Goal: Information Seeking & Learning: Learn about a topic

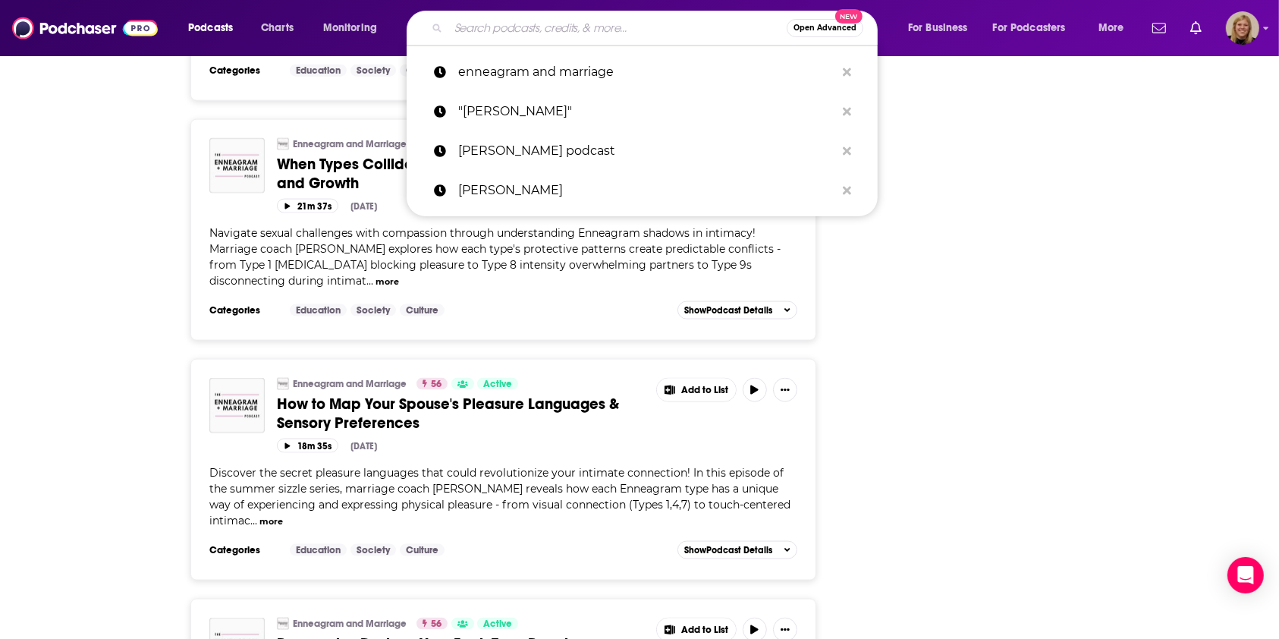
type input "p"
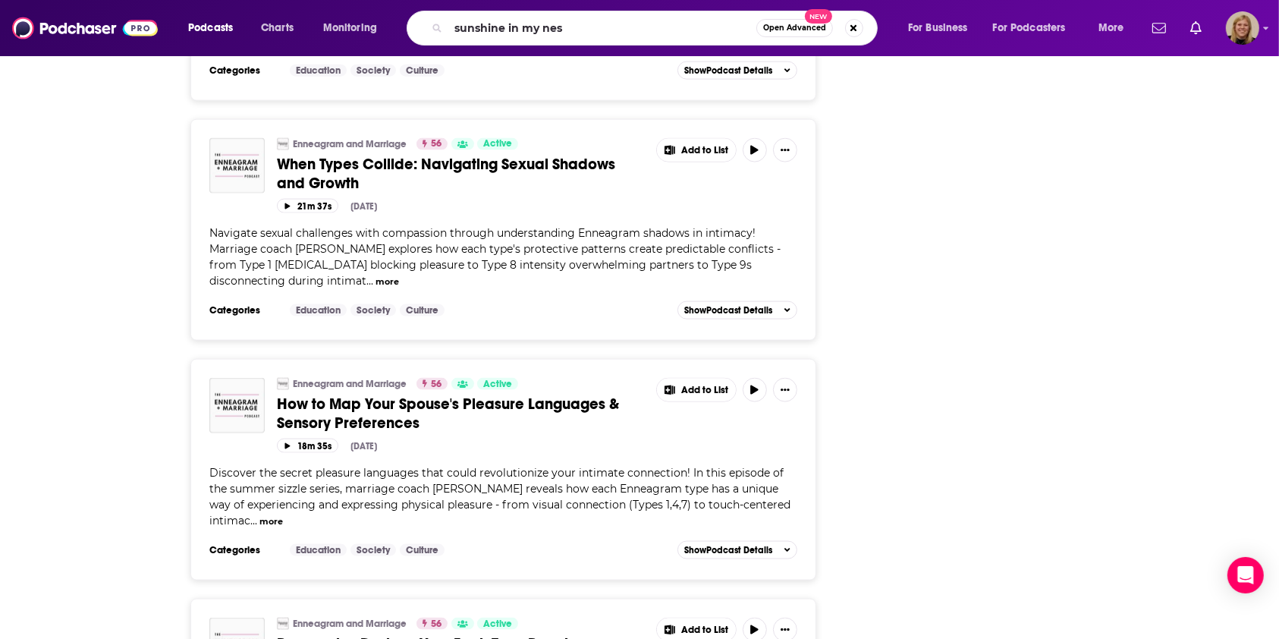
type input "sunshine in my nest"
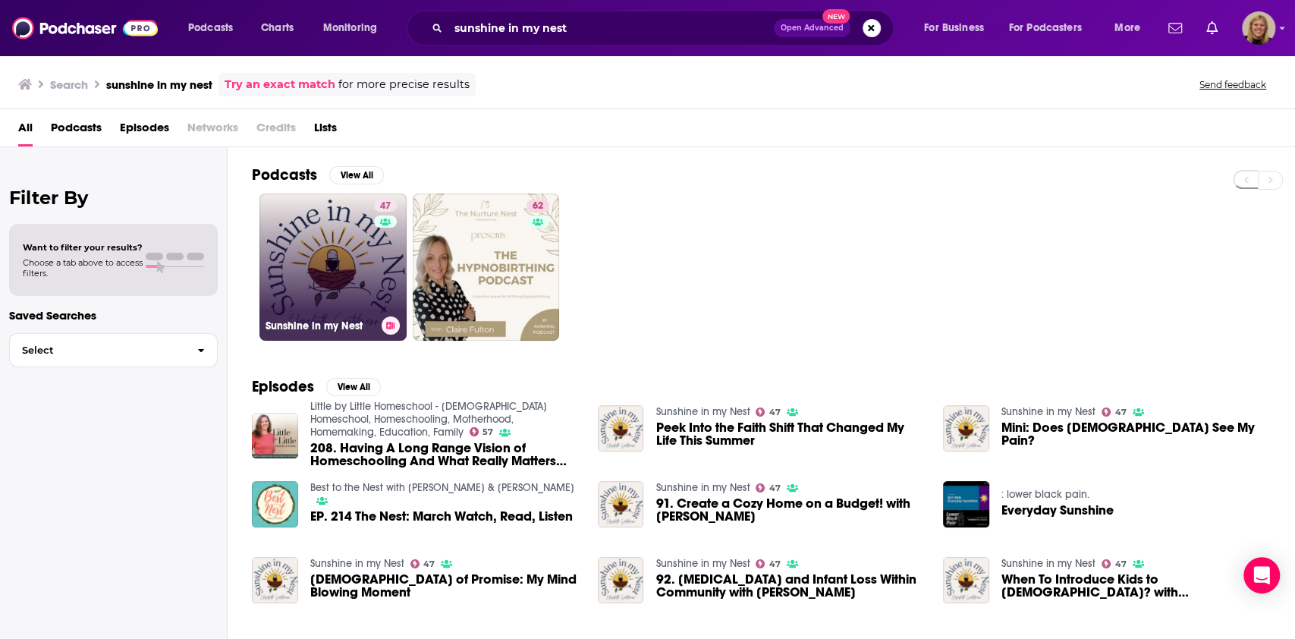
click at [309, 245] on link "47 Sunshine in my Nest" at bounding box center [332, 266] width 147 height 147
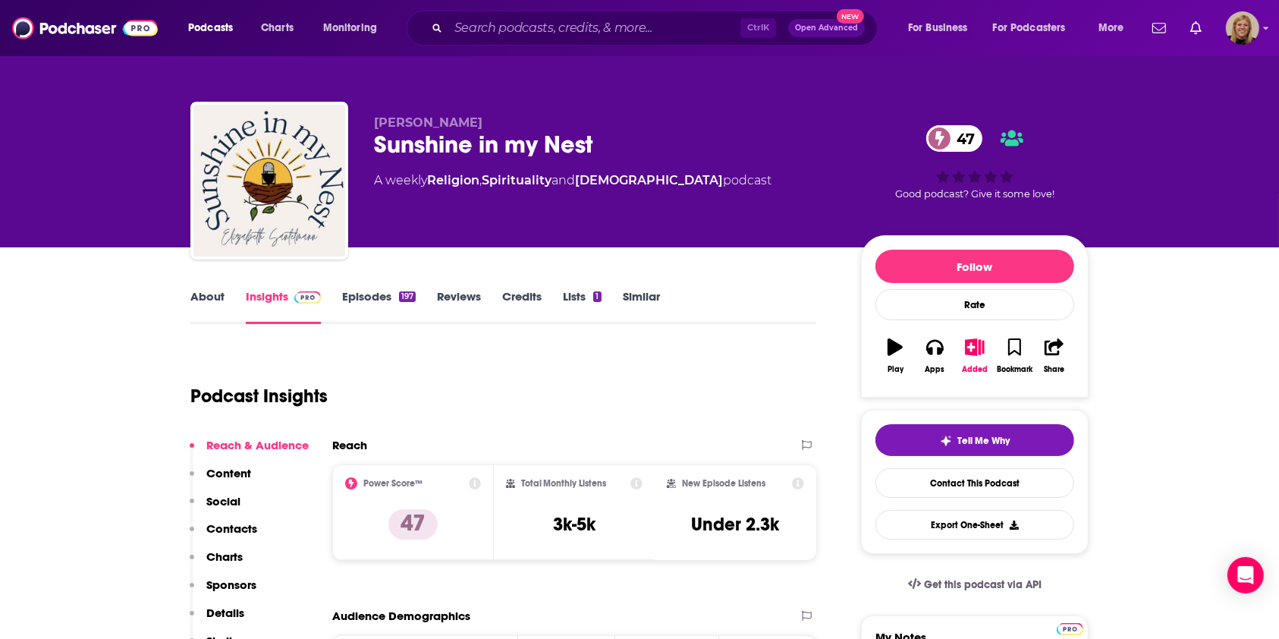
click at [211, 306] on link "About" at bounding box center [207, 306] width 34 height 35
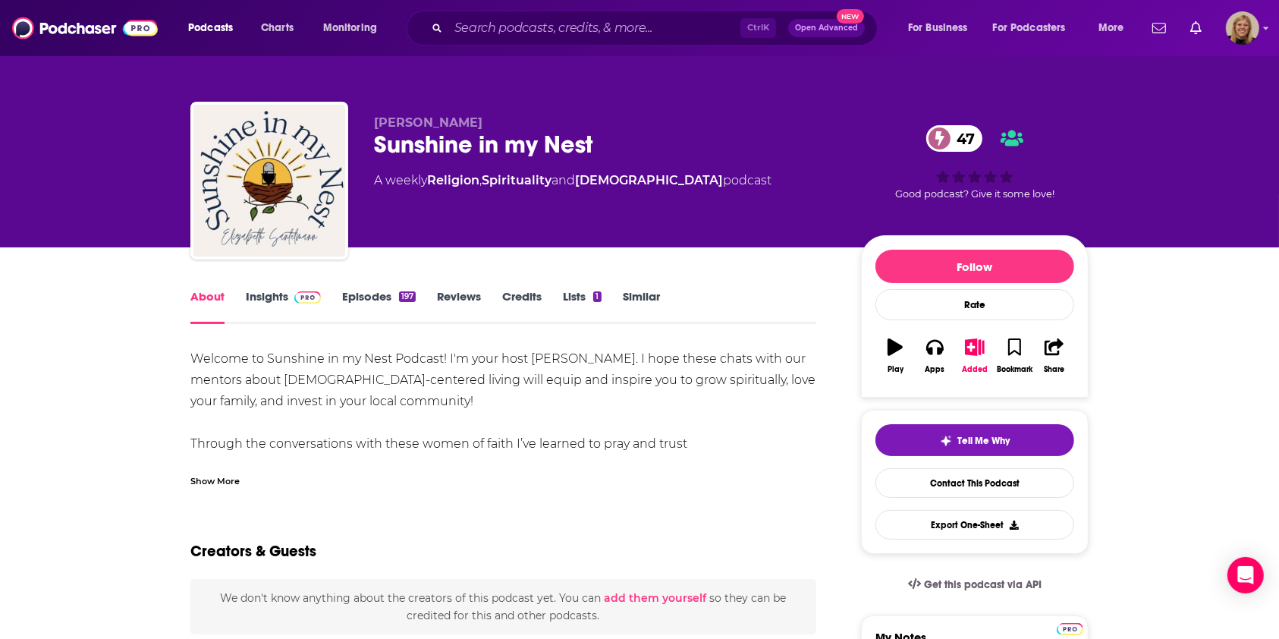
click at [208, 476] on div "Show More" at bounding box center [214, 479] width 49 height 14
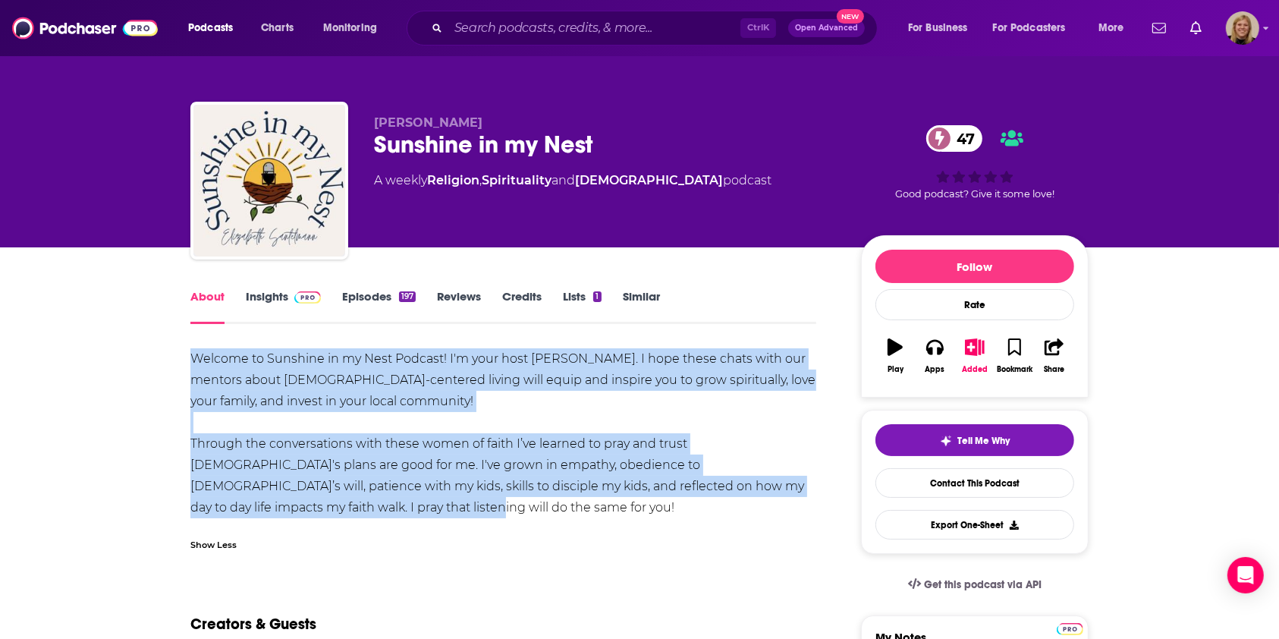
drag, startPoint x: 169, startPoint y: 344, endPoint x: 619, endPoint y: 514, distance: 480.7
copy div "Welcome to Sunshine in my Nest Podcast! I'm your host [PERSON_NAME]. I hope the…"
